Goal: Transaction & Acquisition: Purchase product/service

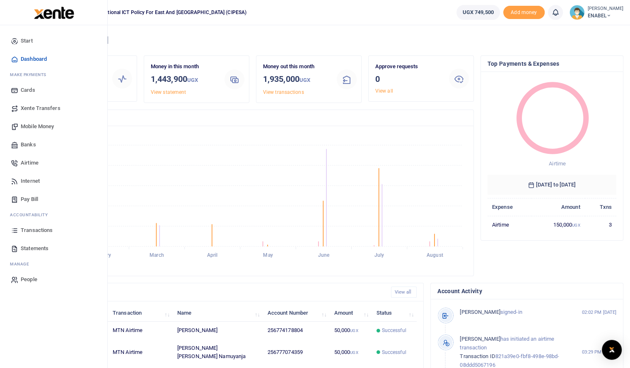
click at [41, 126] on span "Mobile Money" at bounding box center [37, 127] width 33 height 8
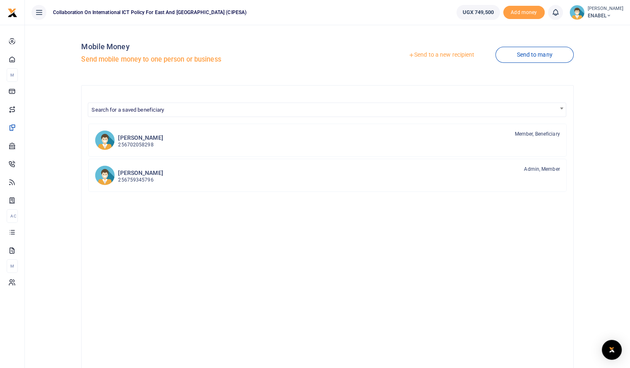
click at [445, 55] on link "Send to a new recipient" at bounding box center [441, 55] width 108 height 15
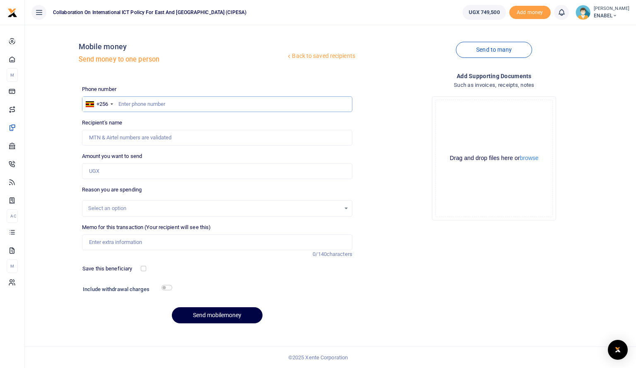
click at [166, 101] on input "text" at bounding box center [217, 104] width 270 height 16
click at [121, 101] on input "0702970465" at bounding box center [217, 104] width 270 height 16
type input "702970465"
type input "[PERSON_NAME]"
type input "702970465"
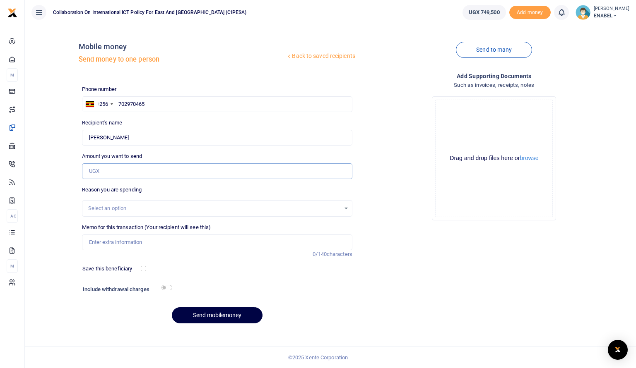
click at [116, 172] on input "Amount you want to send" at bounding box center [217, 172] width 270 height 16
type input "255,000"
click at [124, 204] on div "Select an option" at bounding box center [217, 208] width 270 height 9
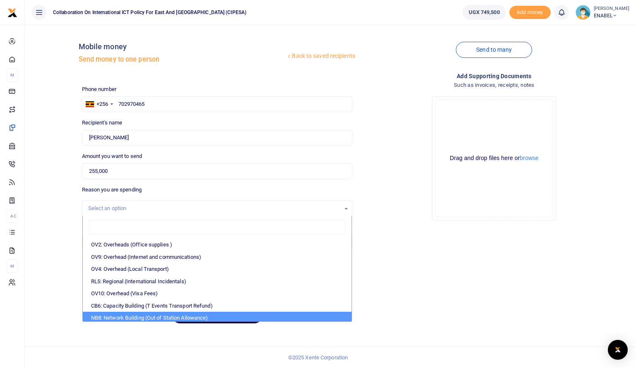
click at [144, 312] on li "NB8: Network Building (Out of Station Allowance)" at bounding box center [217, 318] width 269 height 12
select select "106"
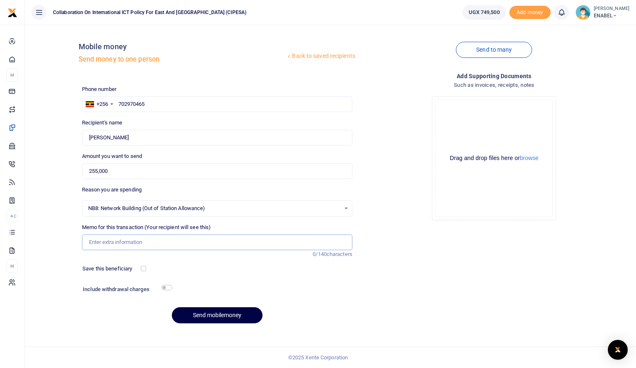
click at [120, 241] on input "Memo for this transaction (Your recipient will see this)" at bounding box center [217, 243] width 270 height 16
click at [208, 314] on button "Send mobilemoney" at bounding box center [217, 316] width 91 height 16
click at [187, 243] on input "Conduct a capacity needs analysis (CAN) of PSFU members on digital rights and c…" at bounding box center [217, 243] width 270 height 16
type input "Conduct a capacity needs analysis of PSFU members on digital rights and cyberse…"
click at [202, 315] on button "Send mobilemoney" at bounding box center [217, 316] width 91 height 16
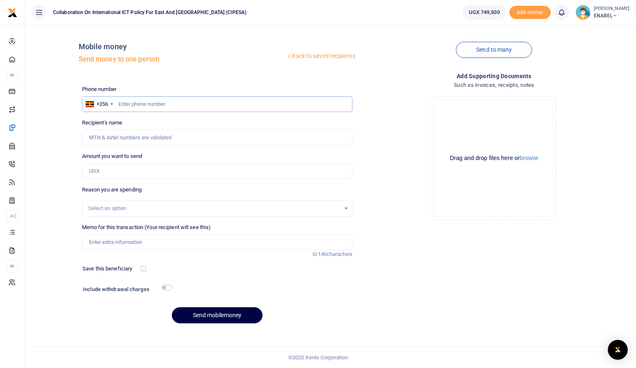
click at [159, 102] on input "text" at bounding box center [217, 104] width 270 height 16
type input "785956157"
type input "Adrine Twongyeirwe"
type input "785956157"
click at [137, 167] on input "Amount you want to send" at bounding box center [217, 172] width 270 height 16
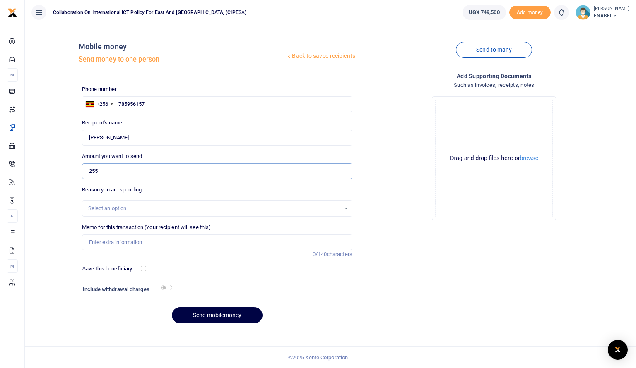
type input "255,000"
click at [134, 208] on div "Select an option" at bounding box center [214, 209] width 252 height 8
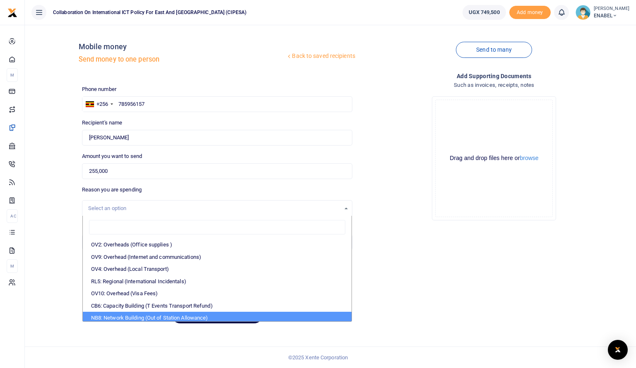
click at [150, 317] on li "NB8: Network Building (Out of Station Allowance)" at bounding box center [217, 318] width 269 height 12
select select "106"
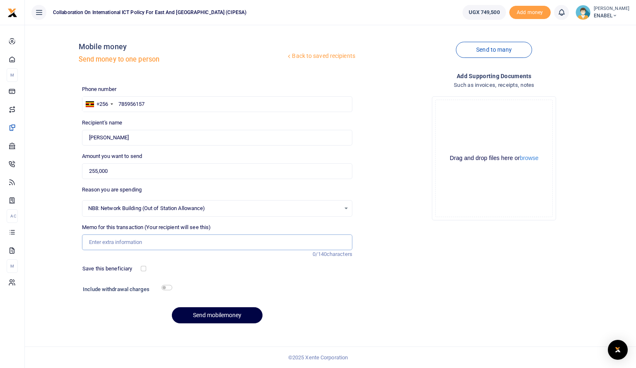
click at [137, 243] on input "Memo for this transaction (Your recipient will see this)" at bounding box center [217, 243] width 270 height 16
click at [189, 243] on input "Conduct a capacity needs analysis (CAN) of PSFU members on digital rights and c…" at bounding box center [217, 243] width 270 height 16
type input "Conduct a capacity needs analysis of PSFU members on digital rights and cyberse…"
click at [218, 311] on button "Send mobilemoney" at bounding box center [217, 316] width 91 height 16
